Goal: Transaction & Acquisition: Download file/media

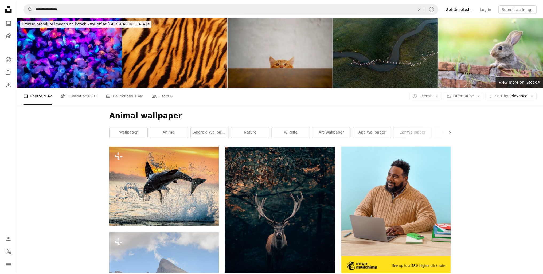
scroll to position [641, 0]
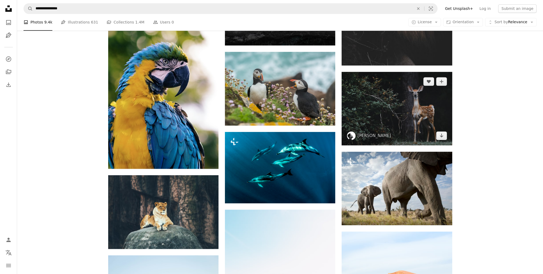
click at [426, 108] on img at bounding box center [397, 108] width 110 height 73
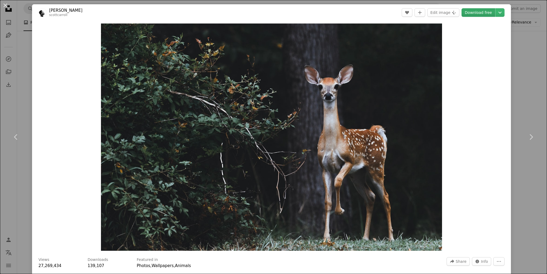
click at [480, 16] on link "Download free" at bounding box center [479, 12] width 34 height 9
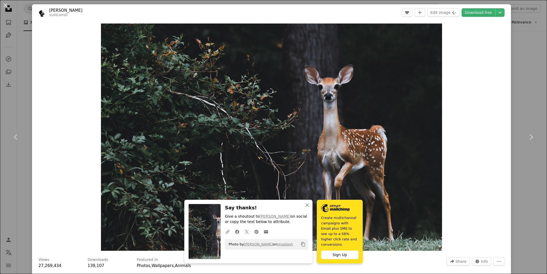
drag, startPoint x: 525, startPoint y: 81, endPoint x: 522, endPoint y: 85, distance: 5.2
click at [525, 83] on div "An X shape Chevron left Chevron right An X shape Close Say thanks! Give a shout…" at bounding box center [273, 137] width 547 height 274
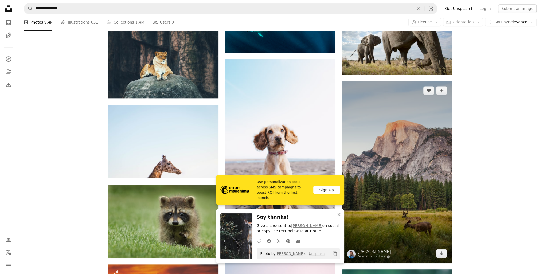
scroll to position [802, 0]
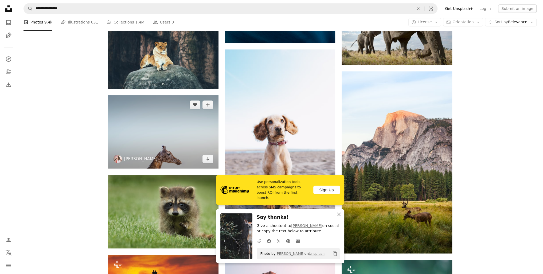
click at [144, 119] on img at bounding box center [163, 131] width 110 height 73
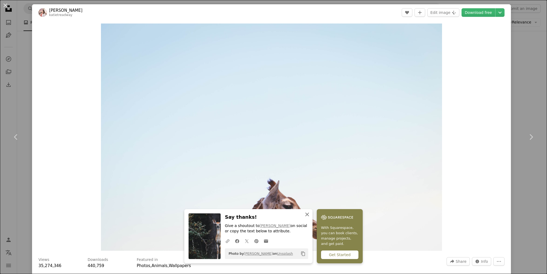
click at [306, 215] on icon "button" at bounding box center [307, 215] width 4 height 4
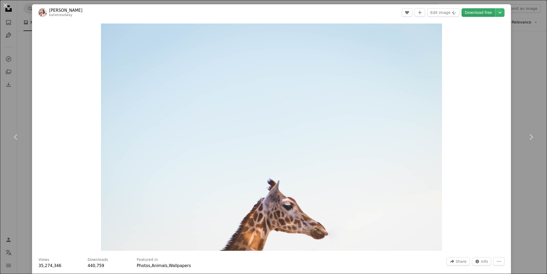
click at [472, 10] on link "Download free" at bounding box center [479, 12] width 34 height 9
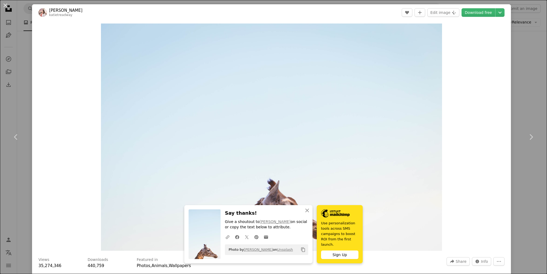
click at [531, 50] on div "An X shape Chevron left Chevron right An X shape Close Say thanks! Give a shout…" at bounding box center [273, 137] width 547 height 274
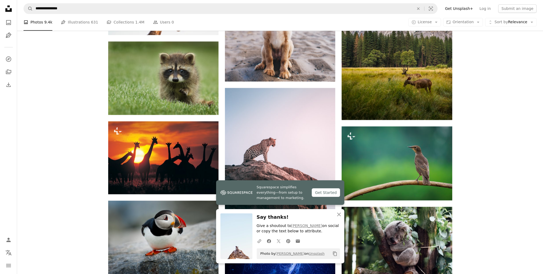
scroll to position [1015, 0]
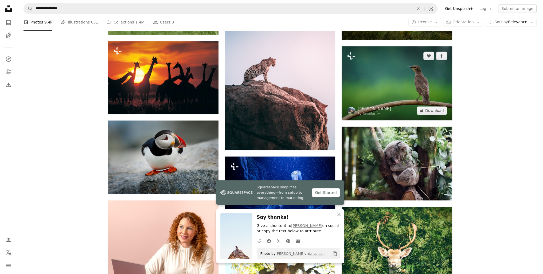
click at [419, 78] on img at bounding box center [397, 83] width 110 height 74
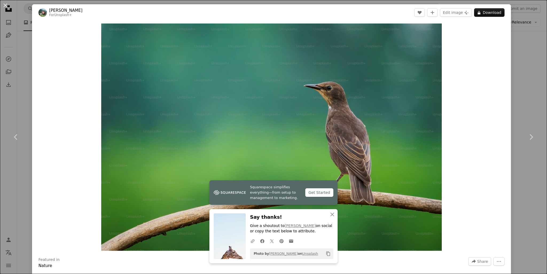
click at [536, 61] on div "An X shape Chevron left Chevron right Squarespace simplifies everything—from se…" at bounding box center [273, 137] width 547 height 274
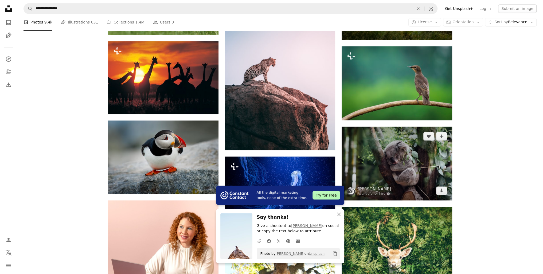
click at [438, 155] on img at bounding box center [397, 164] width 110 height 74
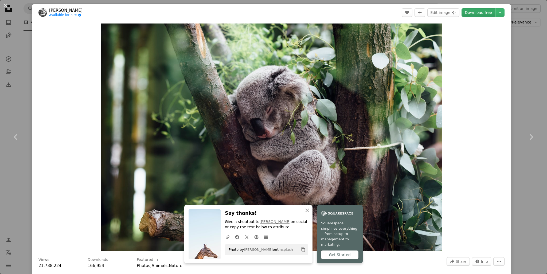
click at [485, 10] on link "Download free" at bounding box center [479, 12] width 34 height 9
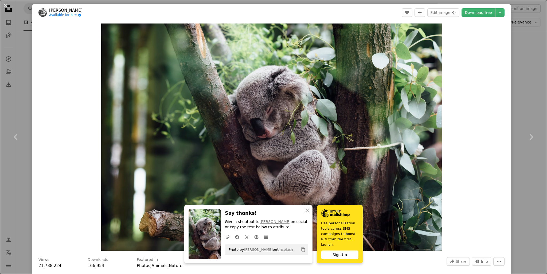
click at [520, 51] on div "An X shape Chevron left Chevron right An X shape Close Say thanks! Give a shout…" at bounding box center [273, 137] width 547 height 274
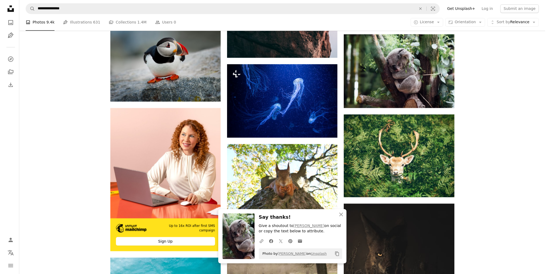
scroll to position [1122, 0]
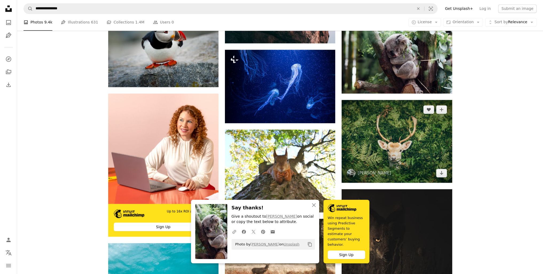
click at [445, 120] on img at bounding box center [397, 141] width 110 height 83
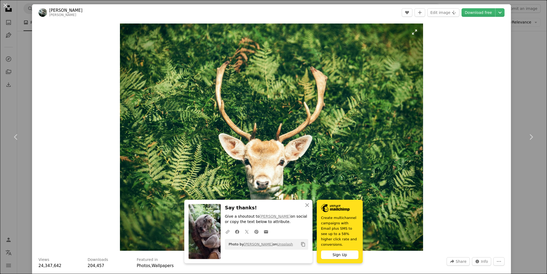
click at [411, 33] on img "Zoom in on this image" at bounding box center [271, 137] width 303 height 227
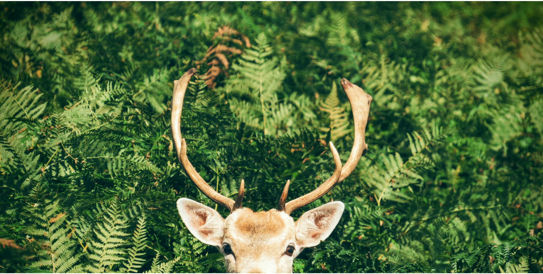
scroll to position [65, 0]
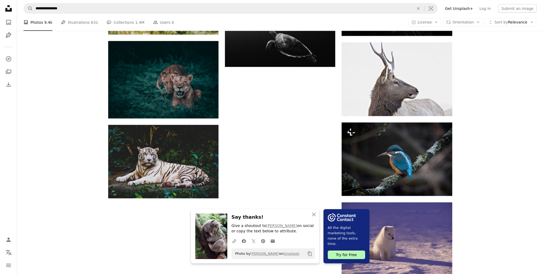
scroll to position [1576, 0]
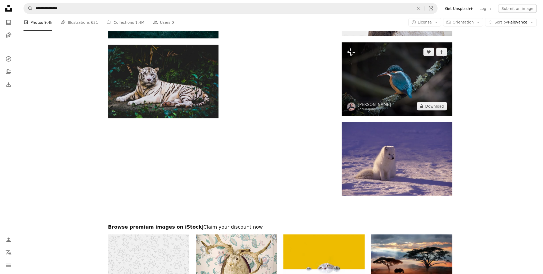
click at [414, 103] on img at bounding box center [397, 78] width 110 height 73
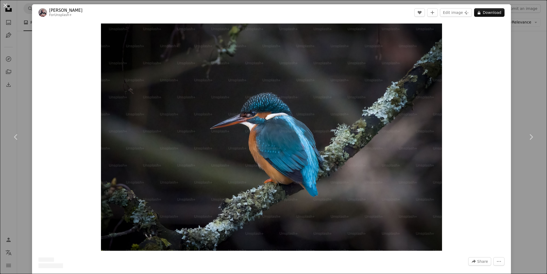
click at [535, 86] on div "An X shape Chevron left Chevron right [PERSON_NAME] For Unsplash+ A heart A plu…" at bounding box center [273, 137] width 547 height 274
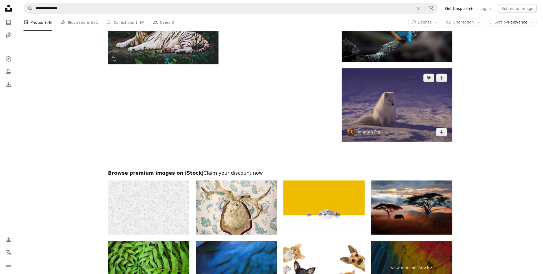
scroll to position [1630, 0]
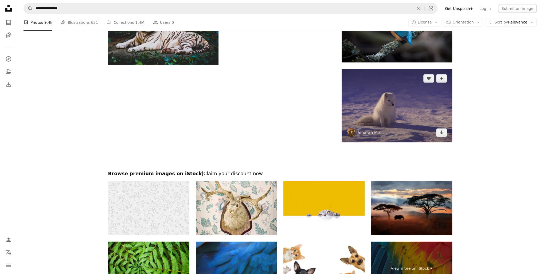
click at [402, 128] on img at bounding box center [397, 105] width 110 height 73
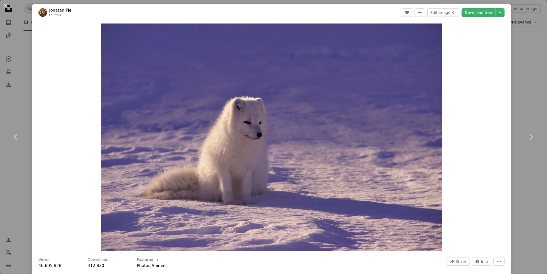
click at [512, 95] on div "An X shape Chevron left Chevron right Jonatan Pie r3dmax A heart A plus sign Ed…" at bounding box center [273, 137] width 547 height 274
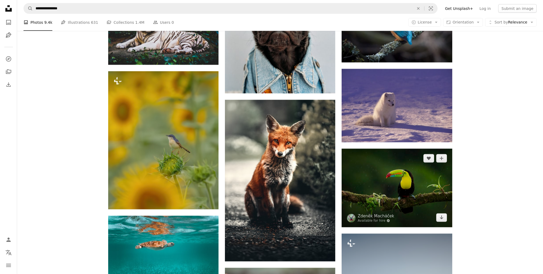
click at [419, 189] on img at bounding box center [397, 188] width 110 height 78
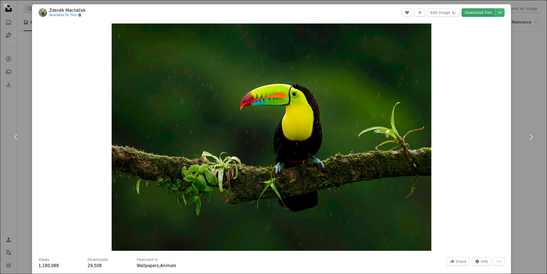
click at [475, 13] on link "Download free" at bounding box center [479, 12] width 34 height 9
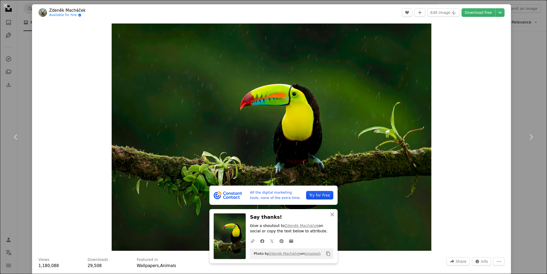
click at [533, 37] on div "An X shape Chevron left Chevron right All the digital marketing tools, none of …" at bounding box center [273, 137] width 547 height 274
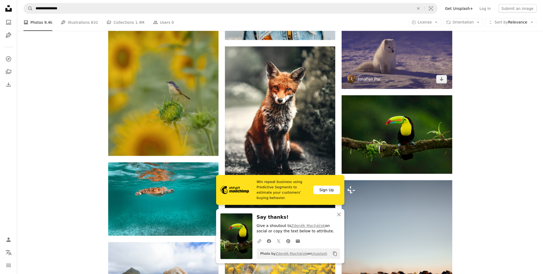
scroll to position [1763, 0]
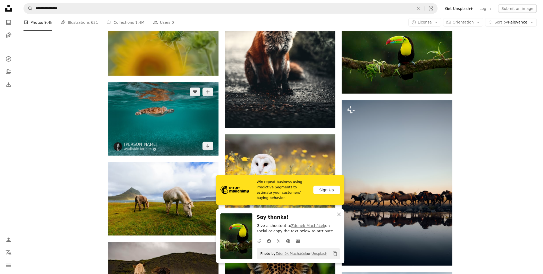
click at [158, 123] on img at bounding box center [163, 118] width 110 height 73
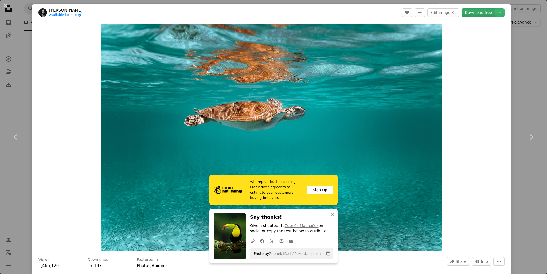
click at [475, 14] on link "Download free" at bounding box center [479, 12] width 34 height 9
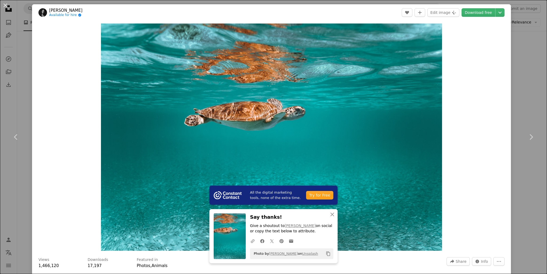
click at [524, 80] on div "An X shape Chevron left Chevron right All the digital marketing tools, none of …" at bounding box center [273, 137] width 547 height 274
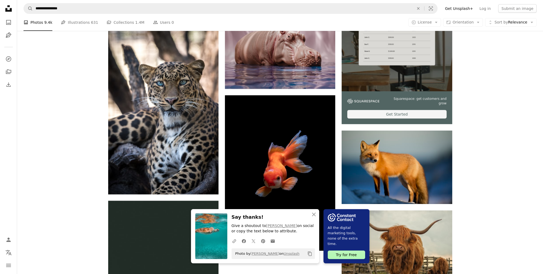
scroll to position [2138, 0]
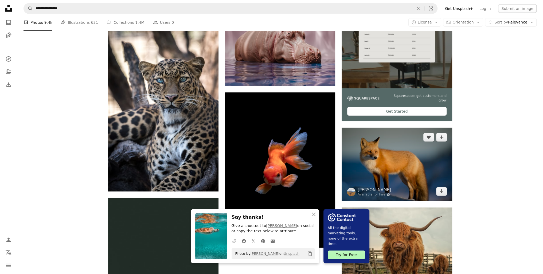
click at [398, 179] on img at bounding box center [397, 164] width 110 height 73
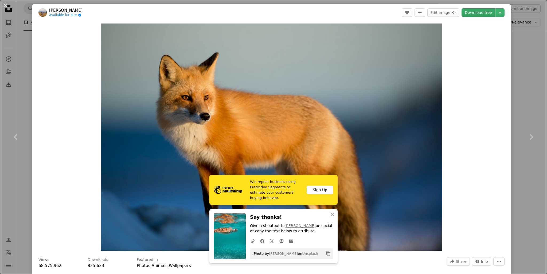
click at [464, 11] on link "Download free" at bounding box center [479, 12] width 34 height 9
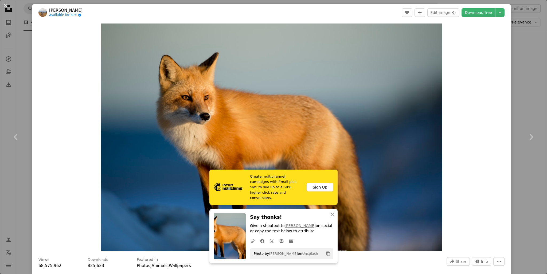
click at [515, 54] on div "An X shape Chevron left Chevron right Create multichannel campaigns with Email …" at bounding box center [273, 137] width 547 height 274
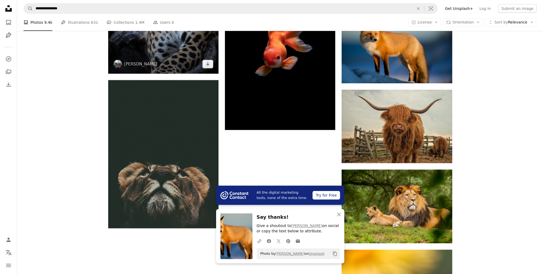
scroll to position [2271, 0]
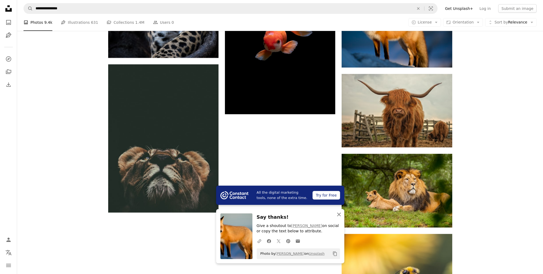
click at [337, 213] on icon "button" at bounding box center [339, 215] width 4 height 4
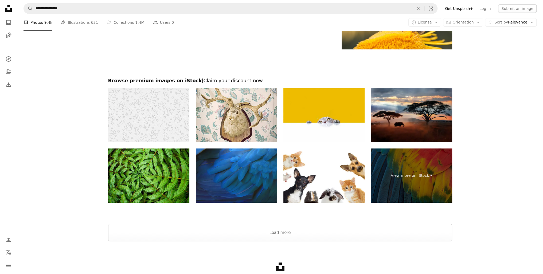
scroll to position [2559, 0]
